Goal: Task Accomplishment & Management: Use online tool/utility

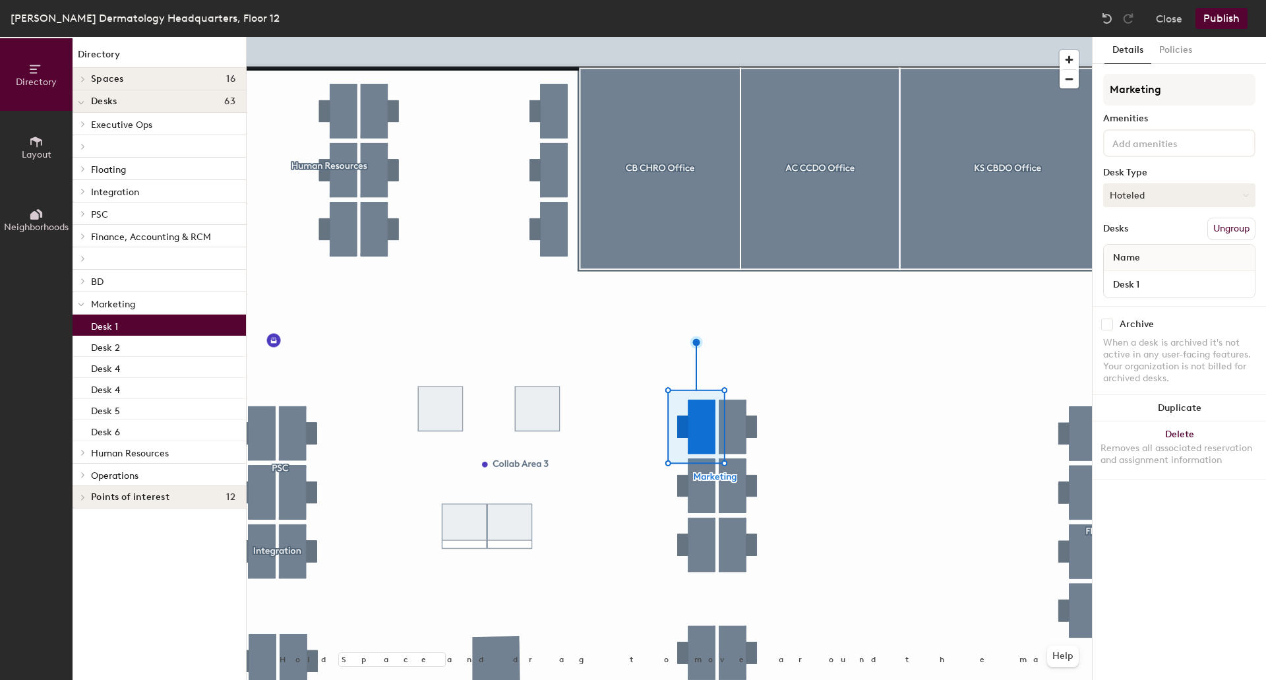
click at [1161, 198] on button "Hoteled" at bounding box center [1179, 195] width 152 height 24
click at [1145, 231] on div "Assigned" at bounding box center [1169, 236] width 132 height 20
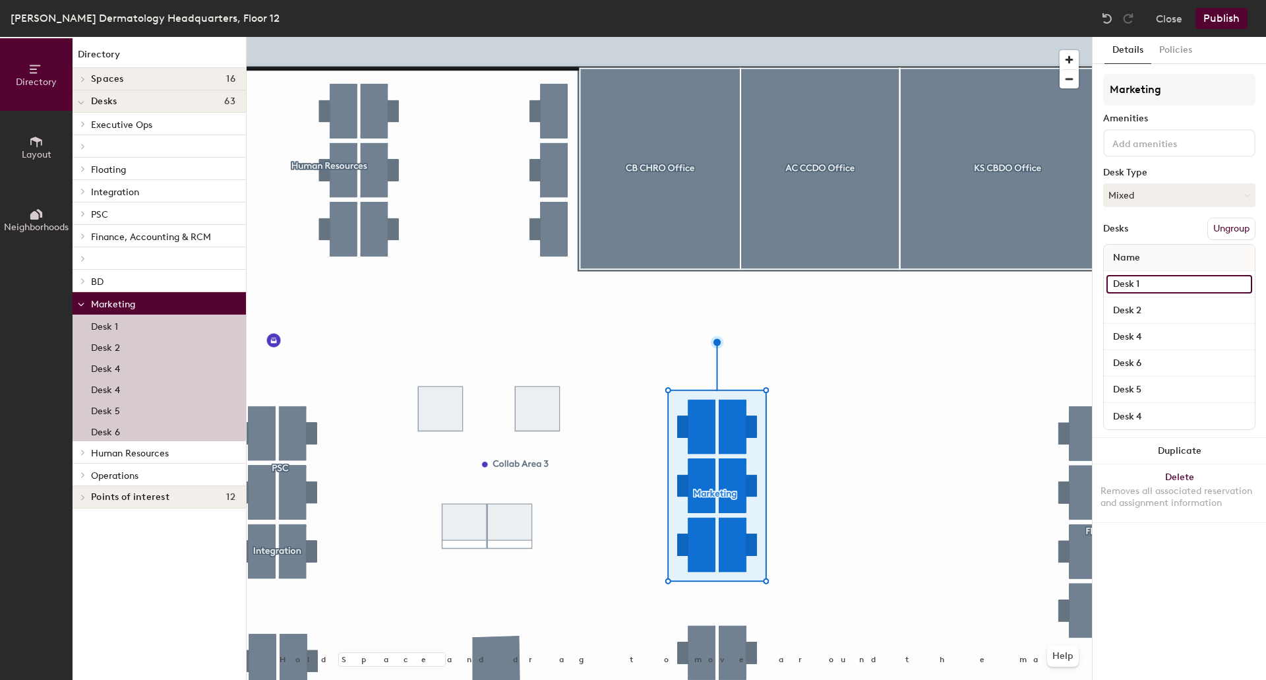
click at [1189, 285] on input "Desk 1" at bounding box center [1179, 284] width 146 height 18
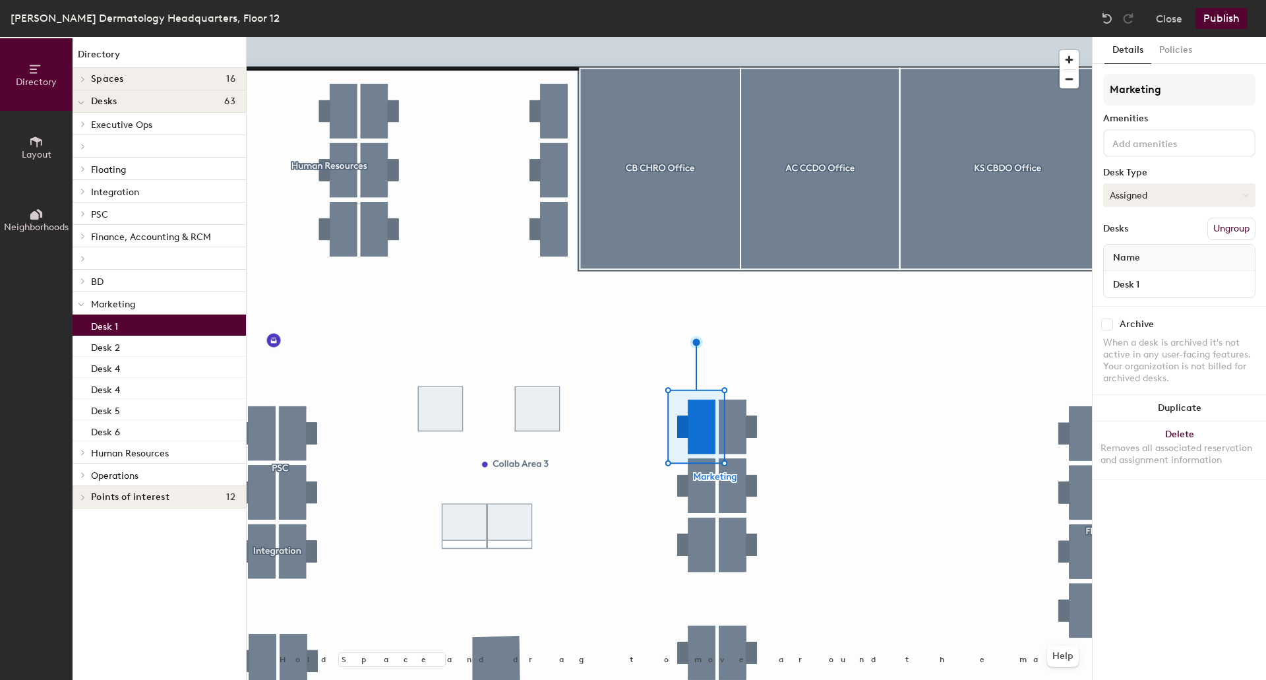
click at [1202, 198] on button "Assigned" at bounding box center [1179, 195] width 152 height 24
click at [1117, 256] on div "Hot" at bounding box center [1169, 256] width 132 height 20
click at [1184, 196] on button "Hot" at bounding box center [1179, 195] width 152 height 24
click at [1126, 234] on div "Assigned" at bounding box center [1169, 236] width 132 height 20
click at [1226, 18] on button "Publish" at bounding box center [1221, 18] width 52 height 21
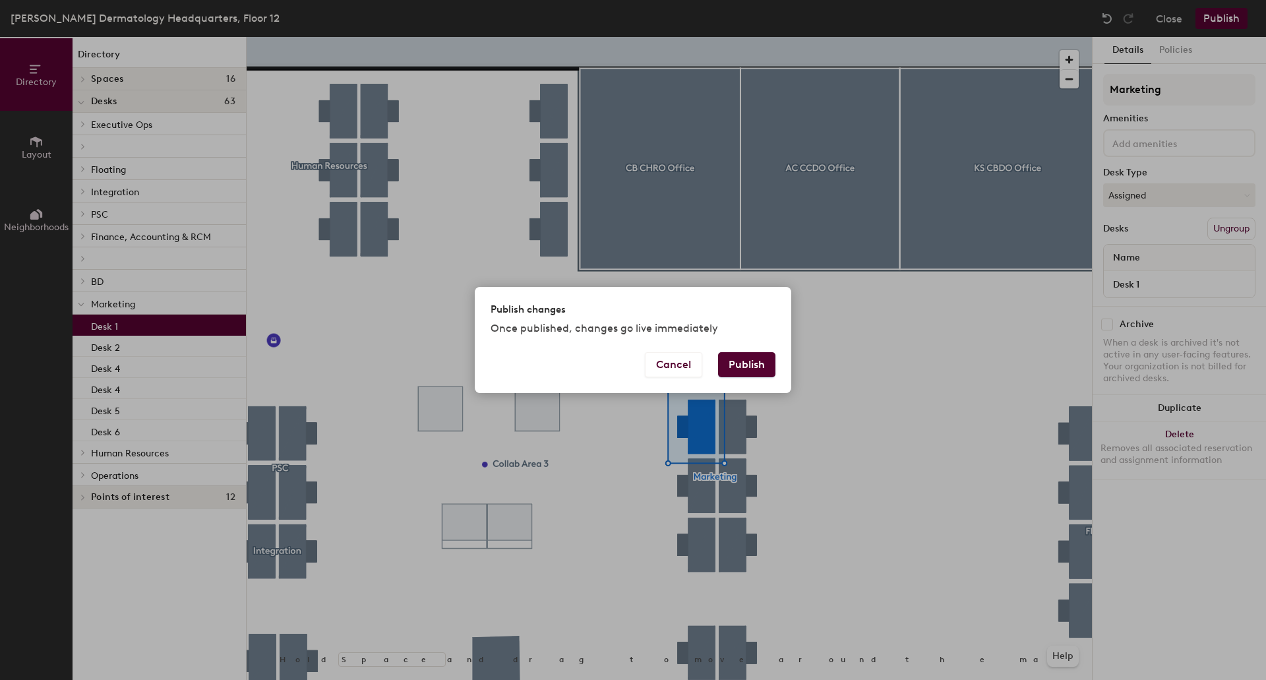
click at [746, 366] on button "Publish" at bounding box center [746, 364] width 57 height 25
